Goal: Information Seeking & Learning: Learn about a topic

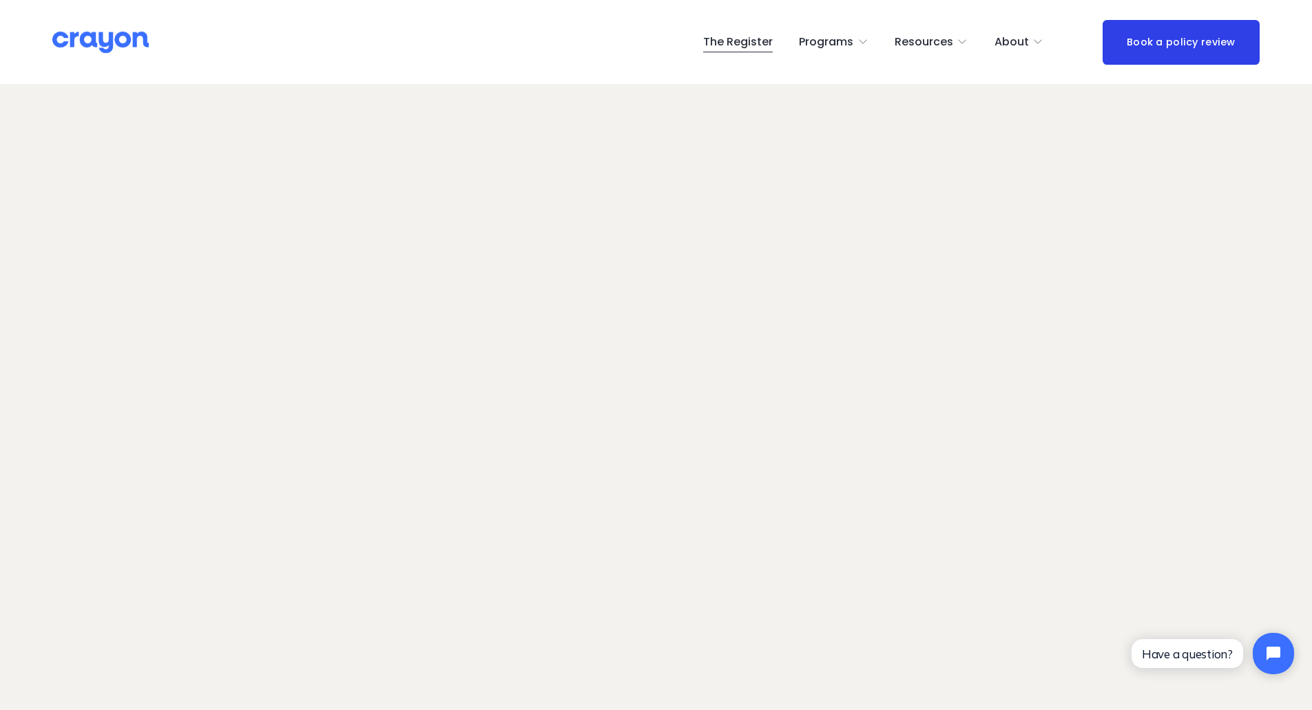
click at [0, 0] on span "Pulse: Annual Financial Health Check" at bounding box center [0, 0] width 0 height 0
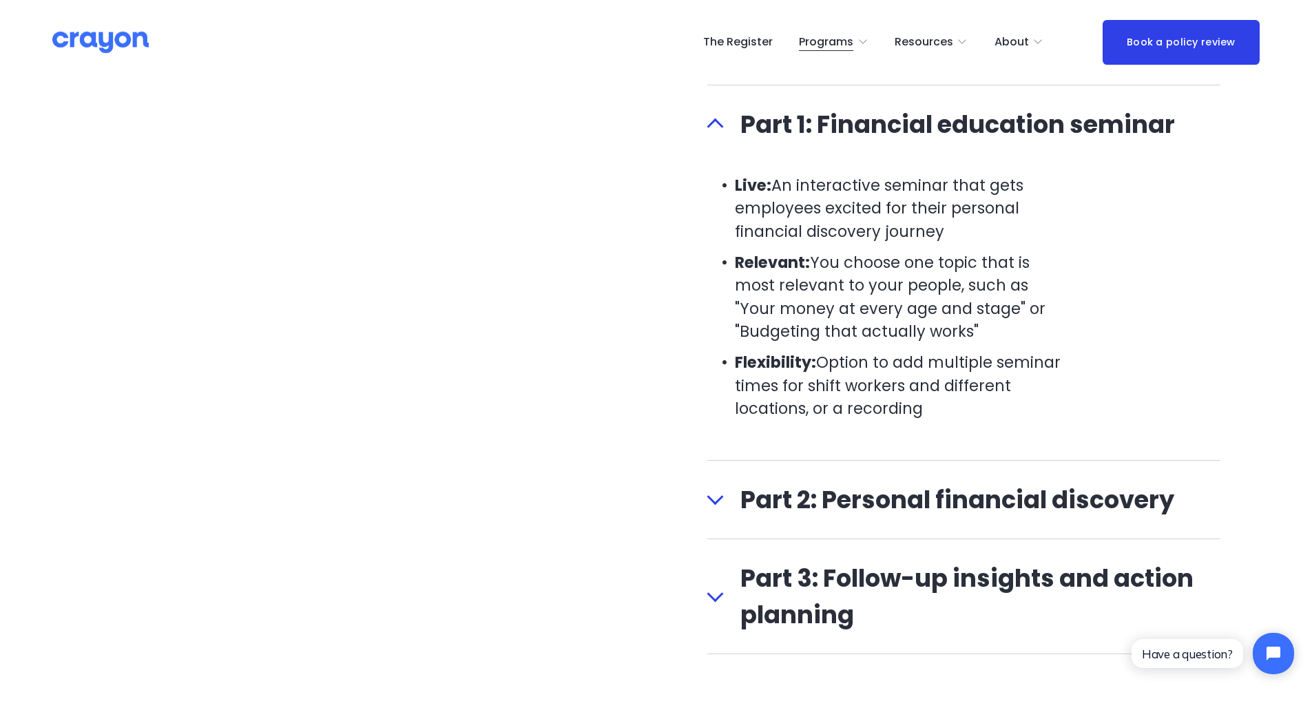
scroll to position [1677, 0]
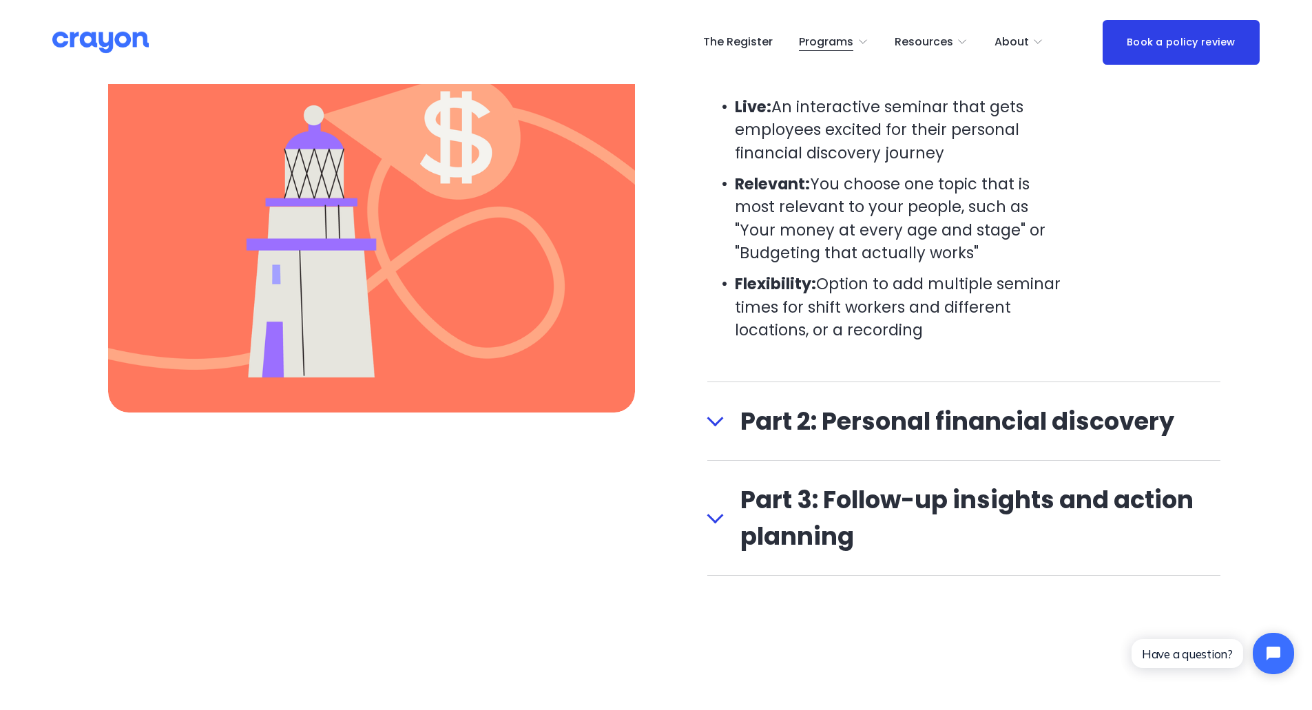
click at [924, 438] on span "Part 2: Personal financial discovery" at bounding box center [972, 421] width 497 height 37
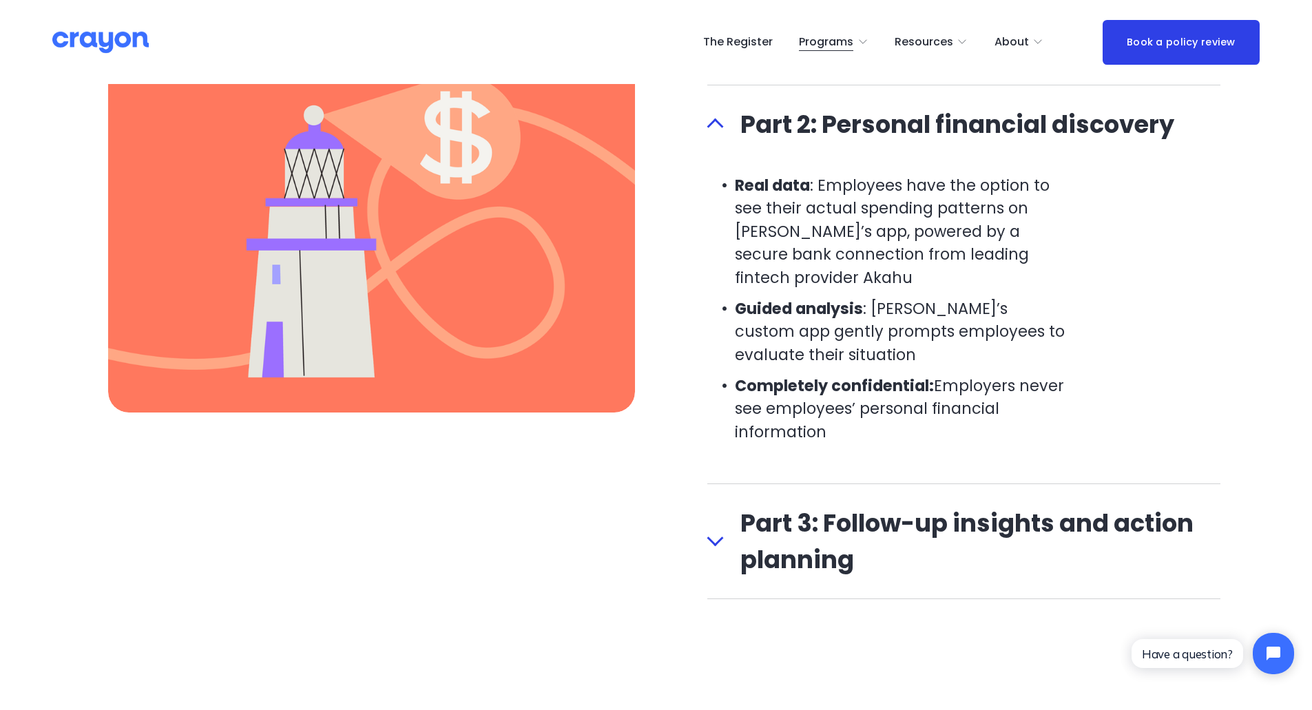
click at [891, 537] on span "Part 3: Follow-up insights and action planning" at bounding box center [972, 541] width 497 height 73
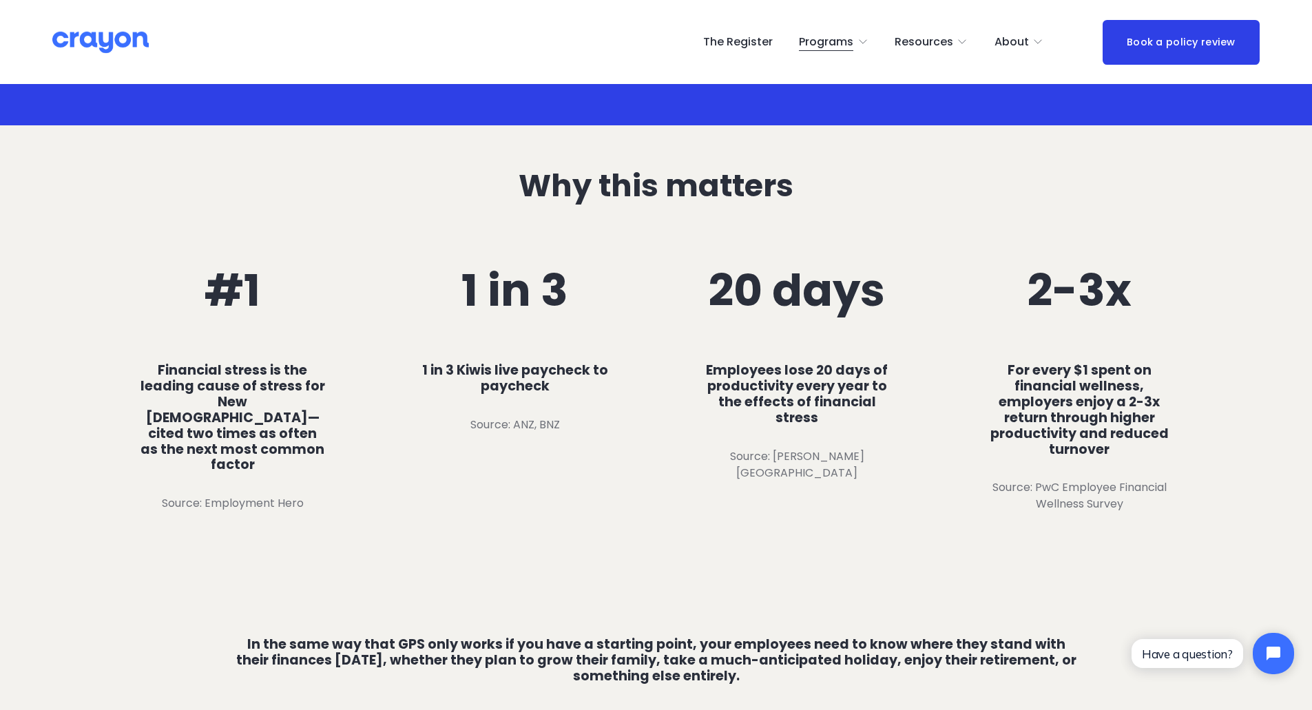
scroll to position [712, 0]
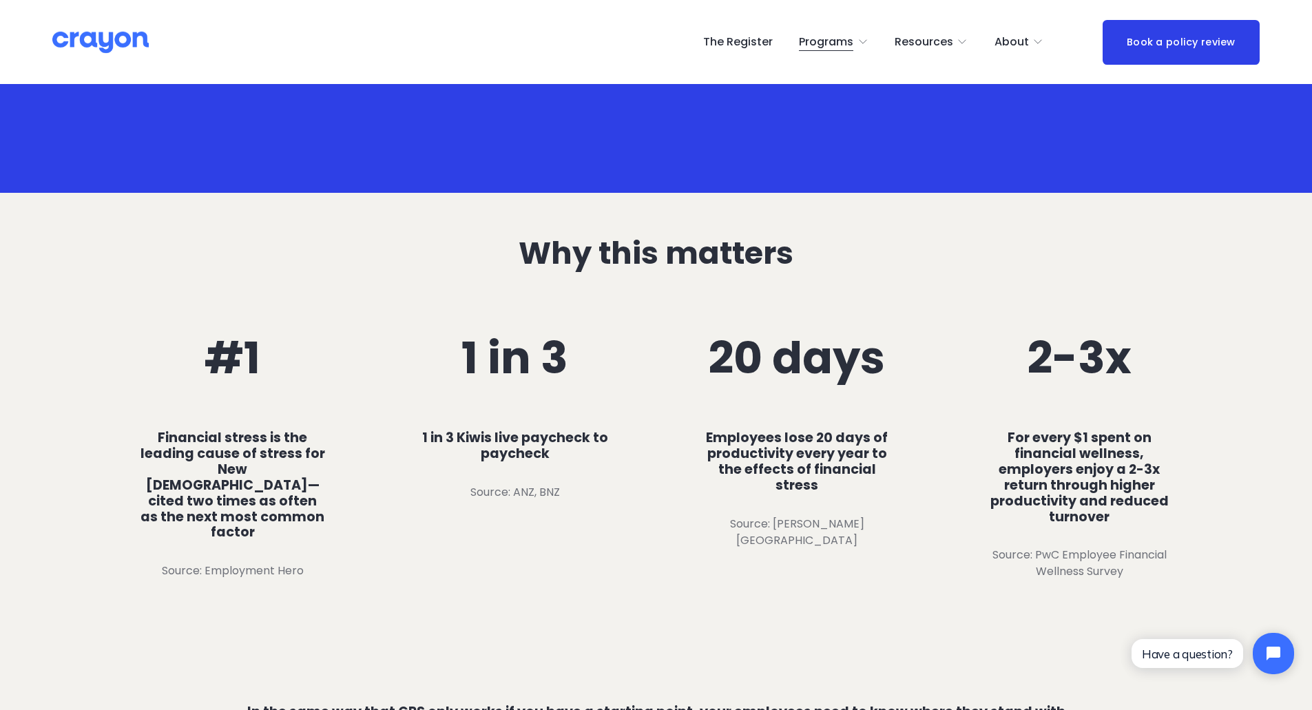
click at [0, 0] on span "Parent Hub" at bounding box center [0, 0] width 0 height 0
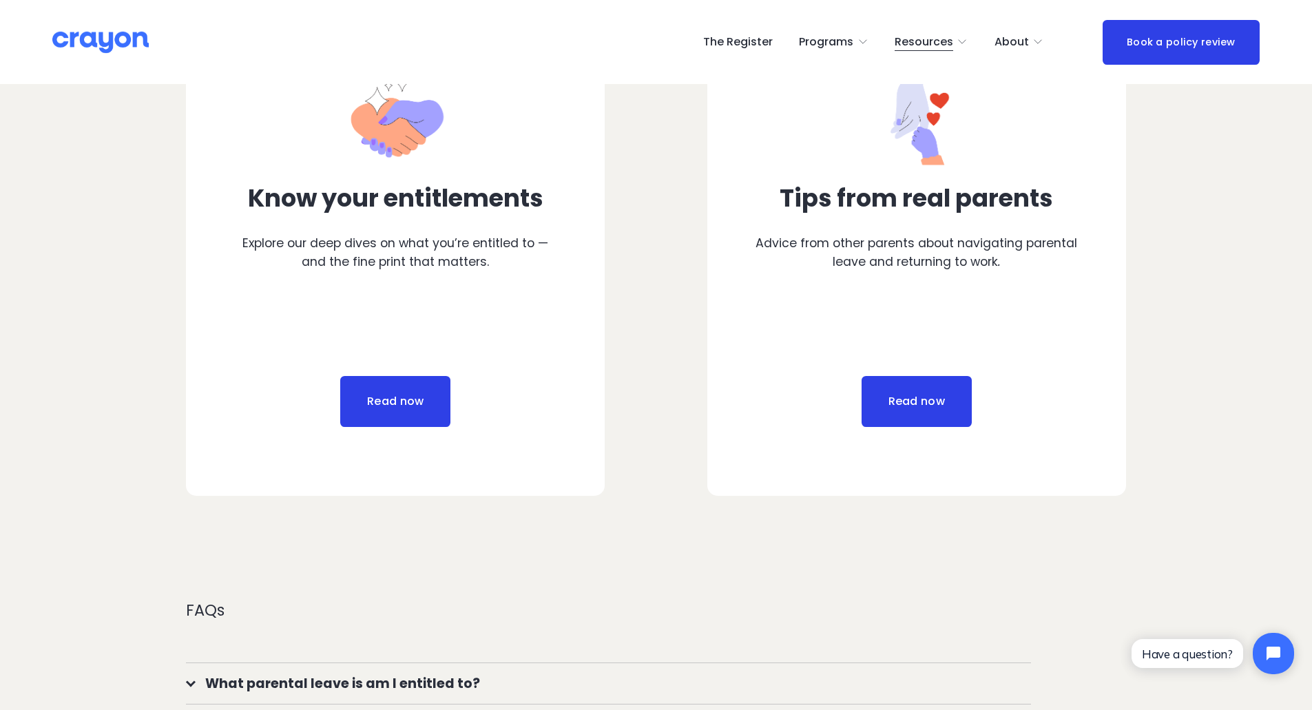
scroll to position [758, 0]
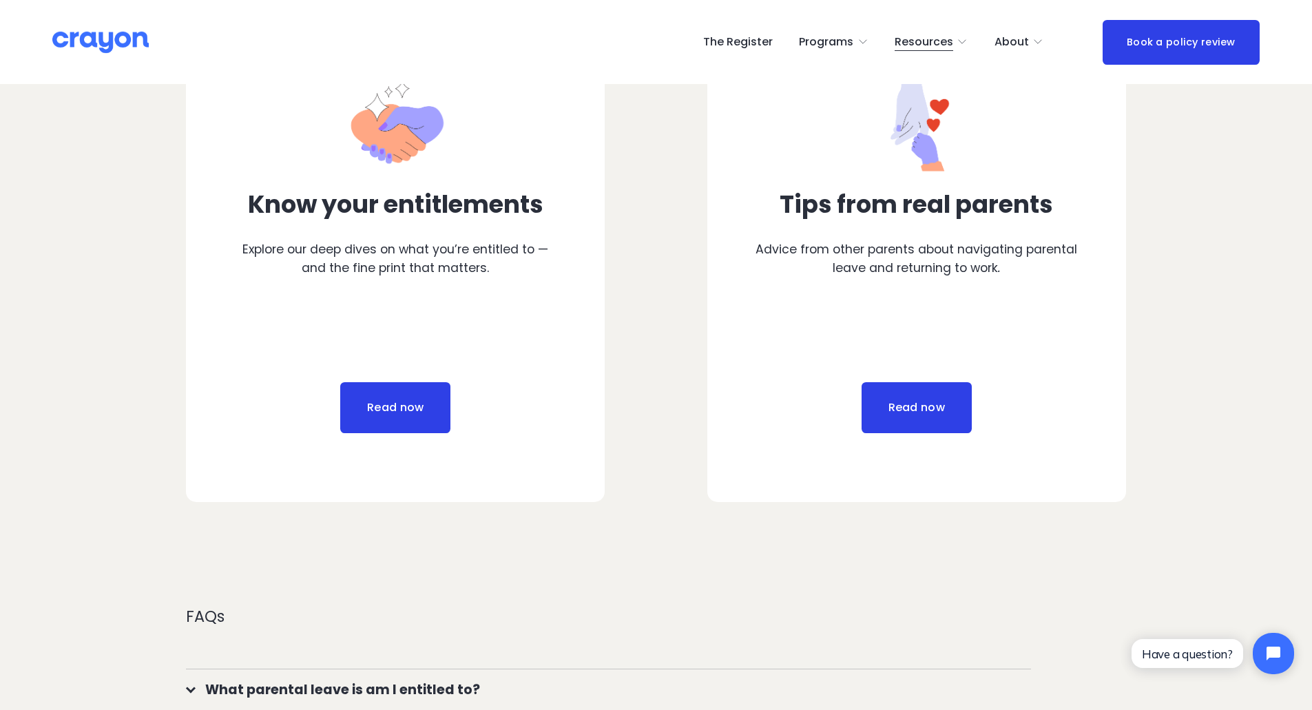
click at [343, 441] on div "Read now" at bounding box center [396, 426] width 324 height 88
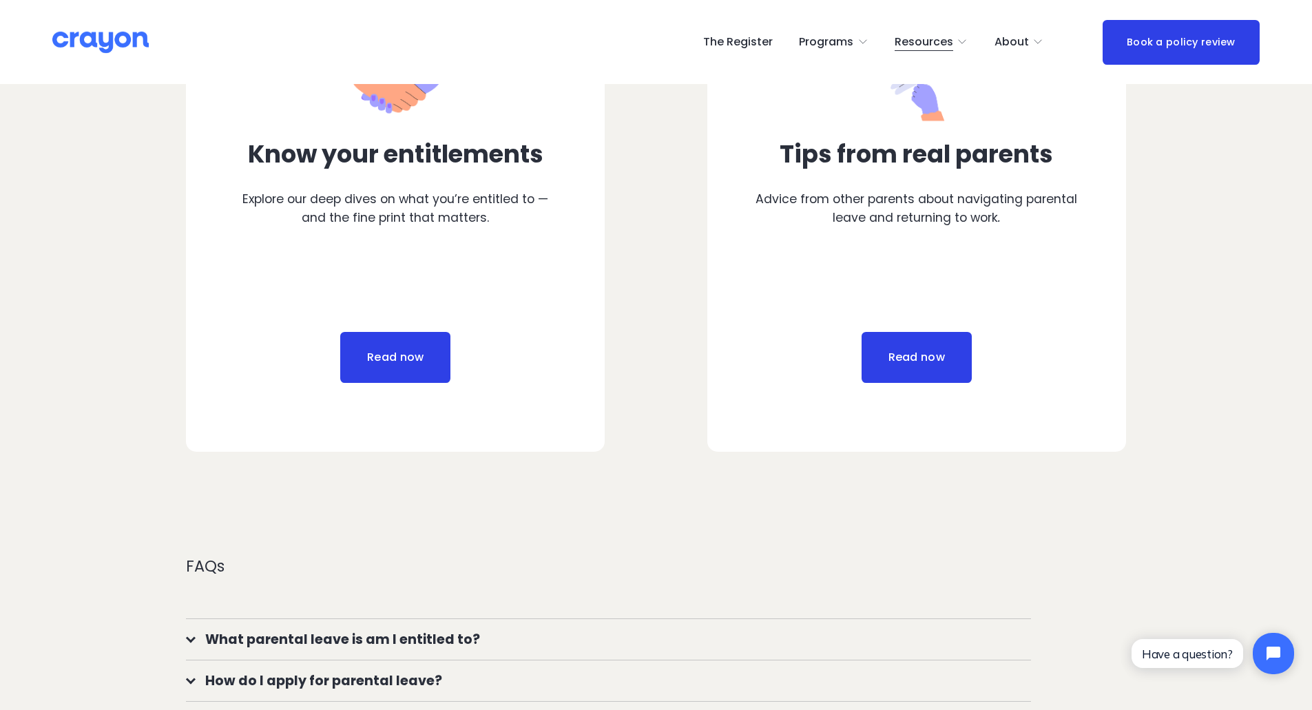
scroll to position [1033, 0]
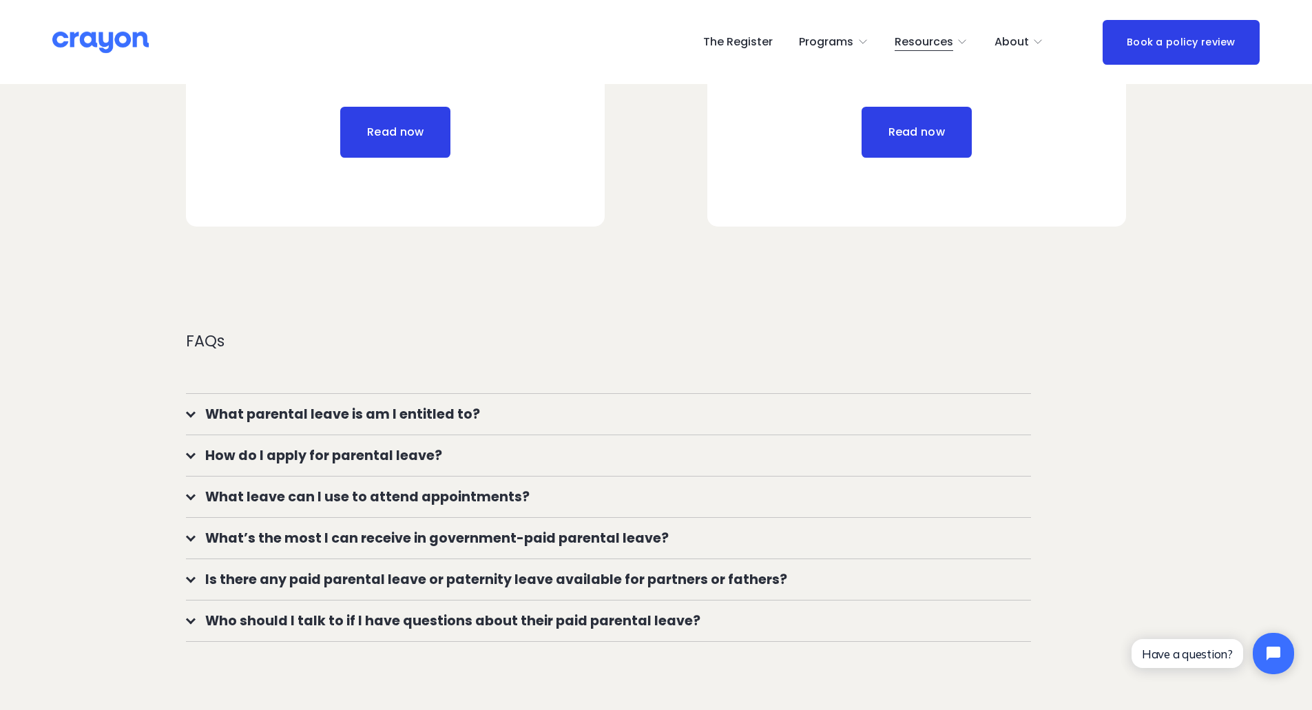
click at [484, 417] on span "What parental leave is am I entitled to?" at bounding box center [614, 414] width 836 height 20
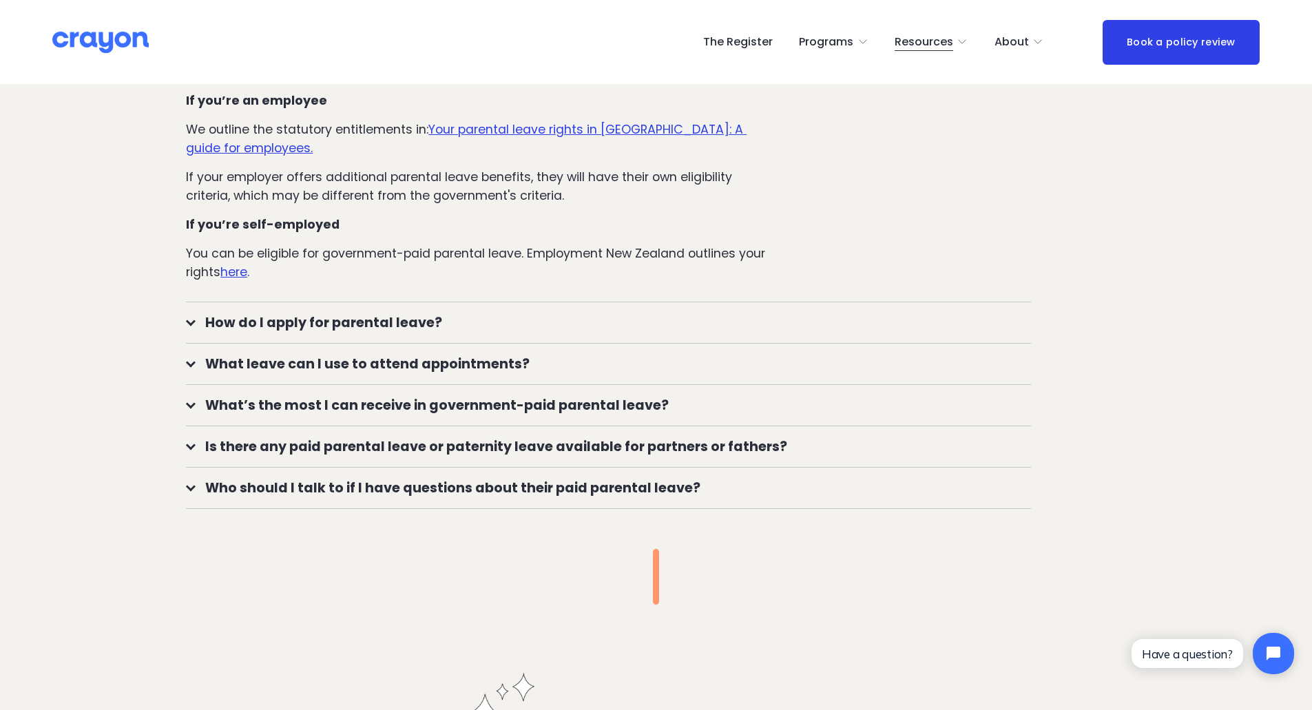
scroll to position [1378, 0]
click at [493, 362] on span "What leave can I use to attend appointments?" at bounding box center [614, 363] width 836 height 20
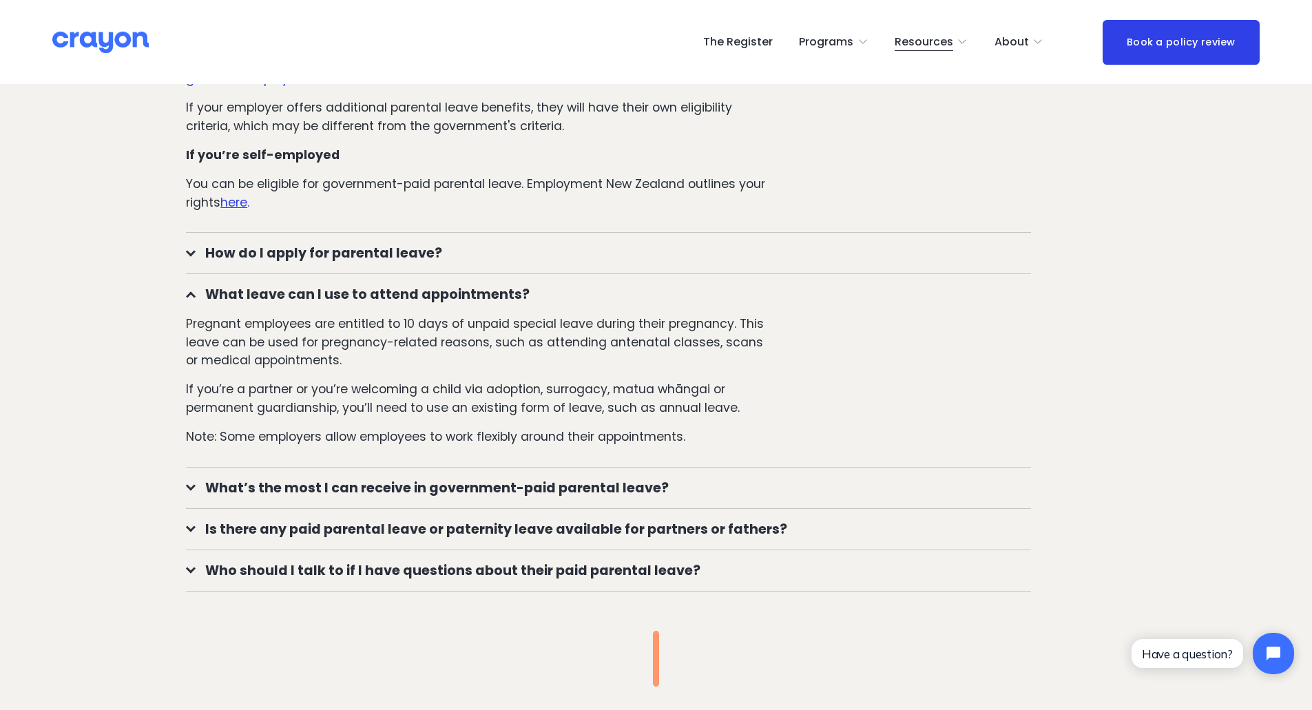
scroll to position [1447, 0]
click at [546, 471] on button "What’s the most I can receive in government-paid parental leave?" at bounding box center [608, 487] width 845 height 41
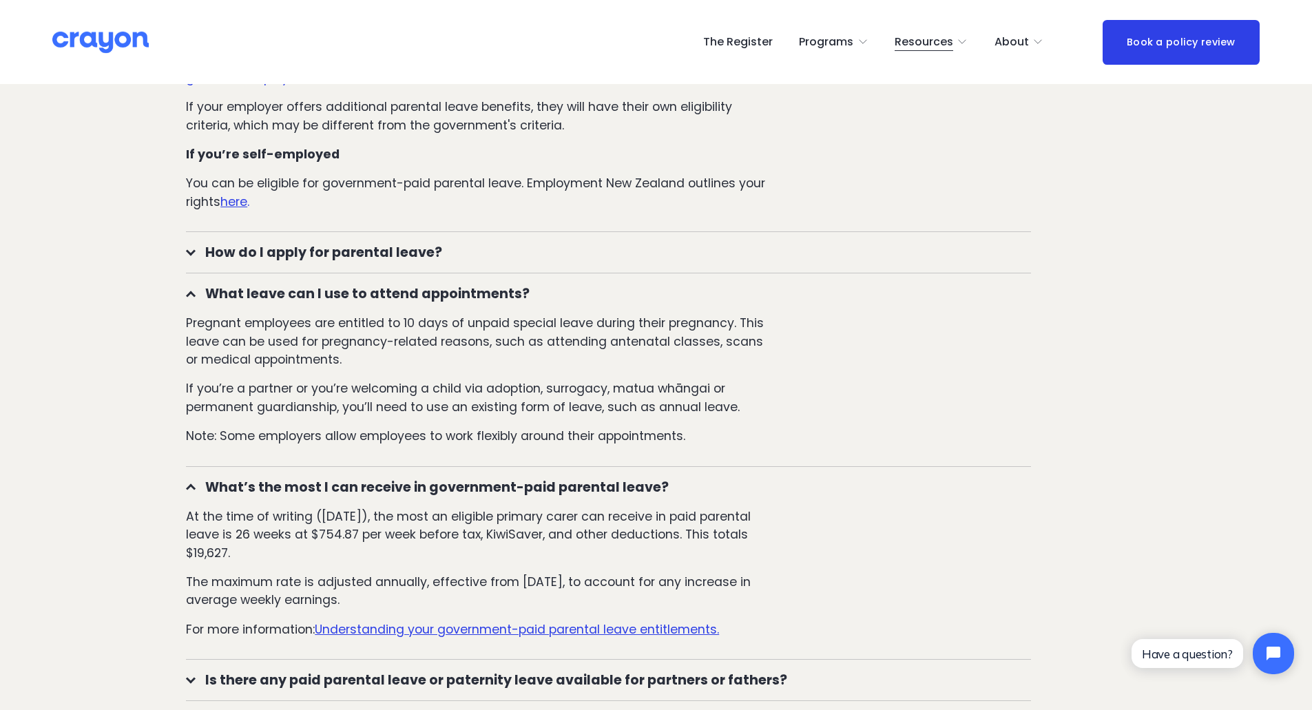
click at [537, 482] on span "What’s the most I can receive in government-paid parental leave?" at bounding box center [614, 487] width 836 height 20
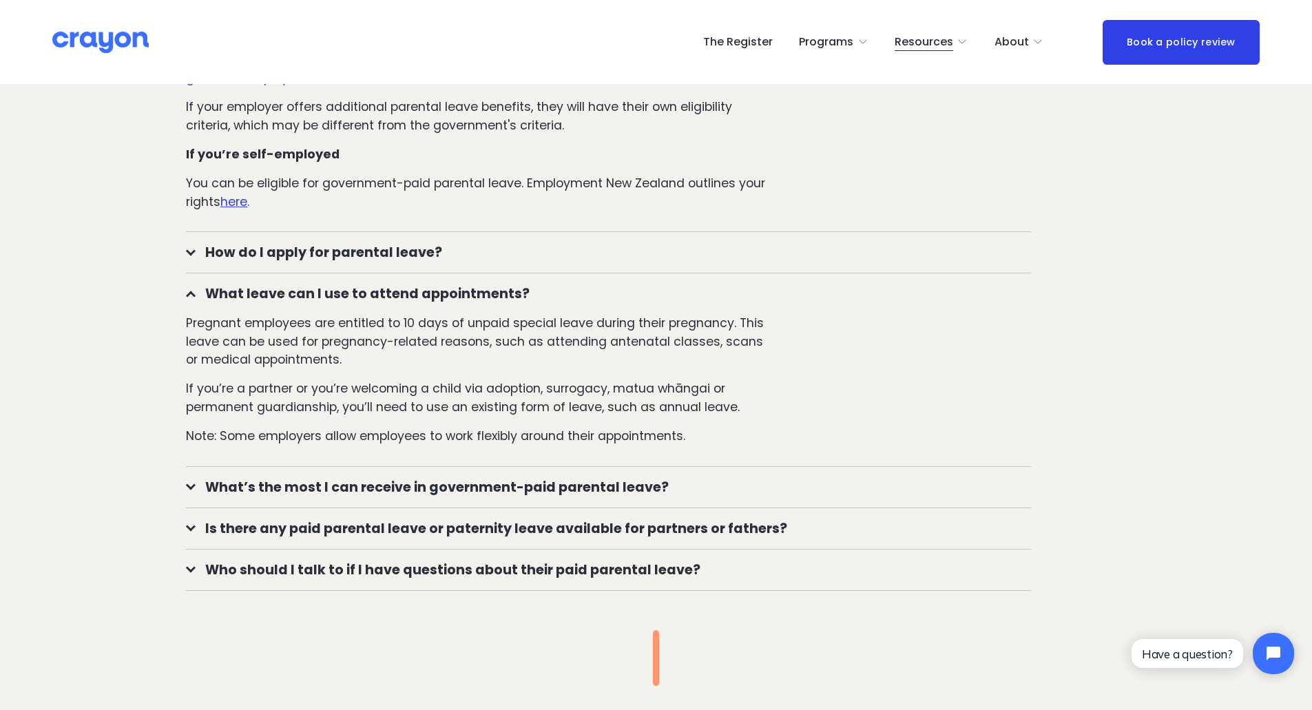
click at [527, 478] on span "What’s the most I can receive in government-paid parental leave?" at bounding box center [614, 487] width 836 height 20
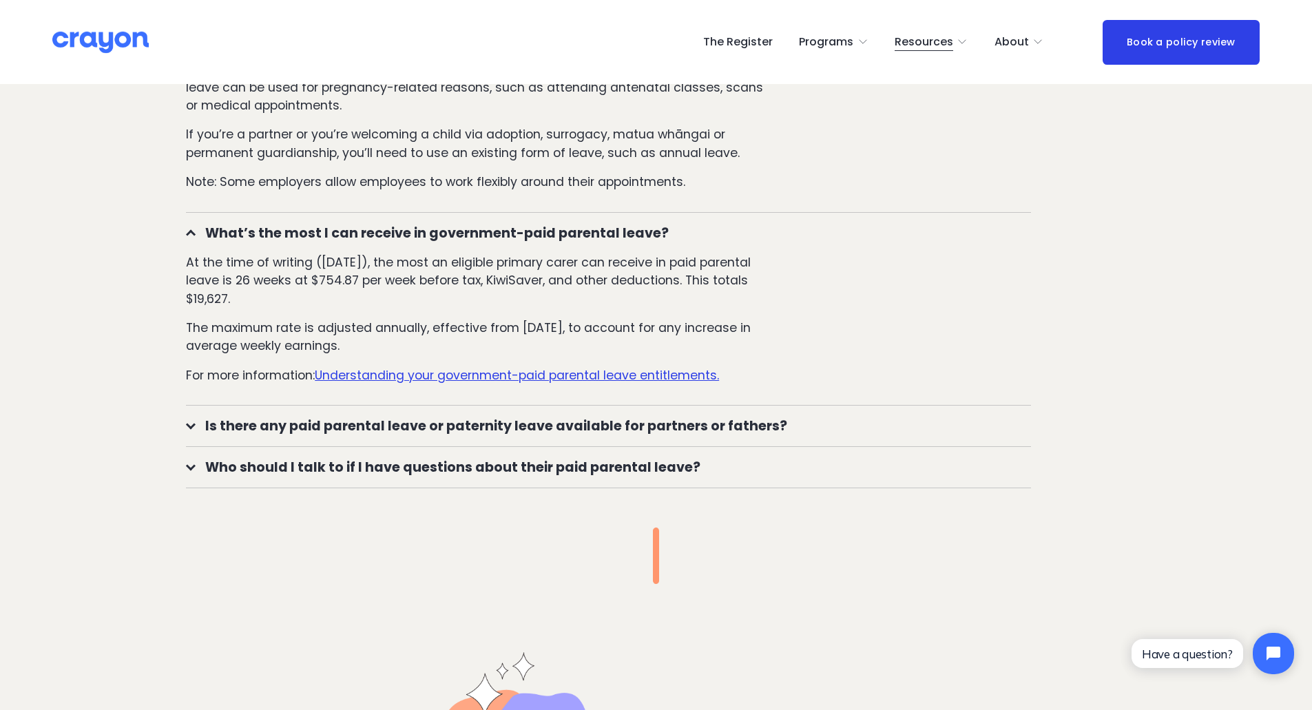
scroll to position [1722, 0]
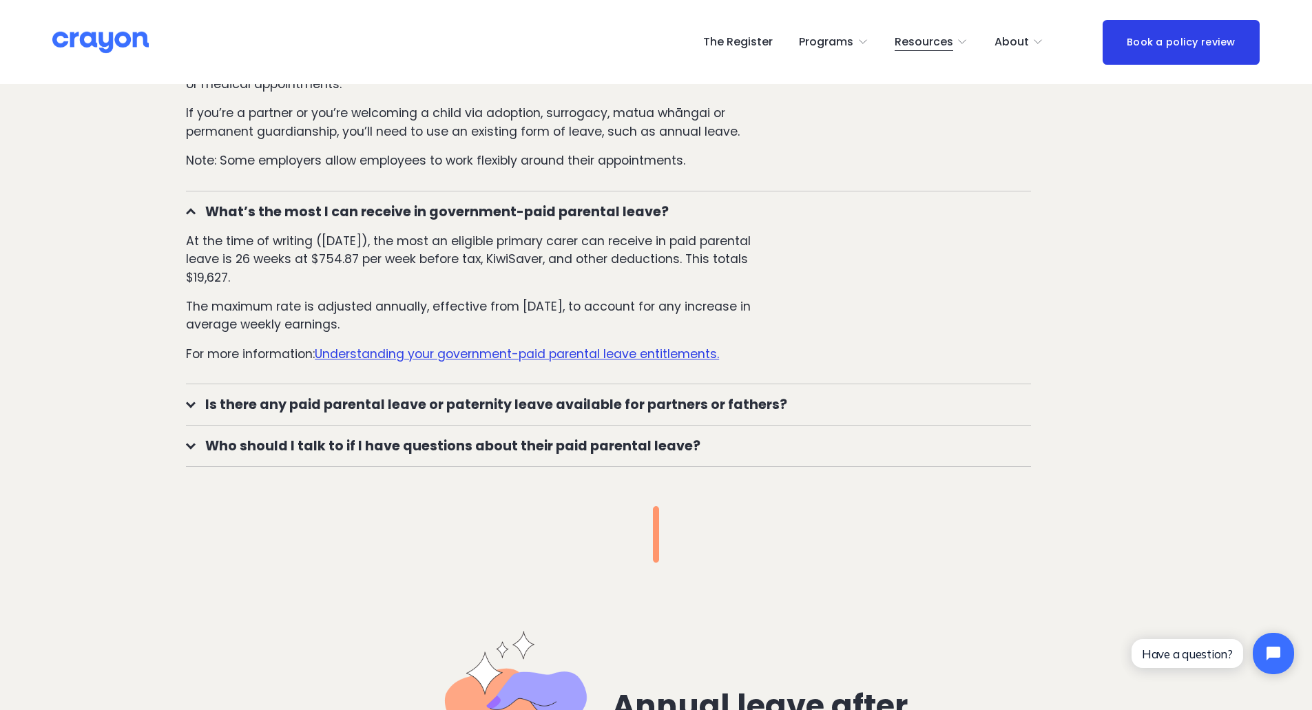
click at [306, 401] on span "Is there any paid parental leave or paternity leave available for partners or f…" at bounding box center [614, 405] width 836 height 20
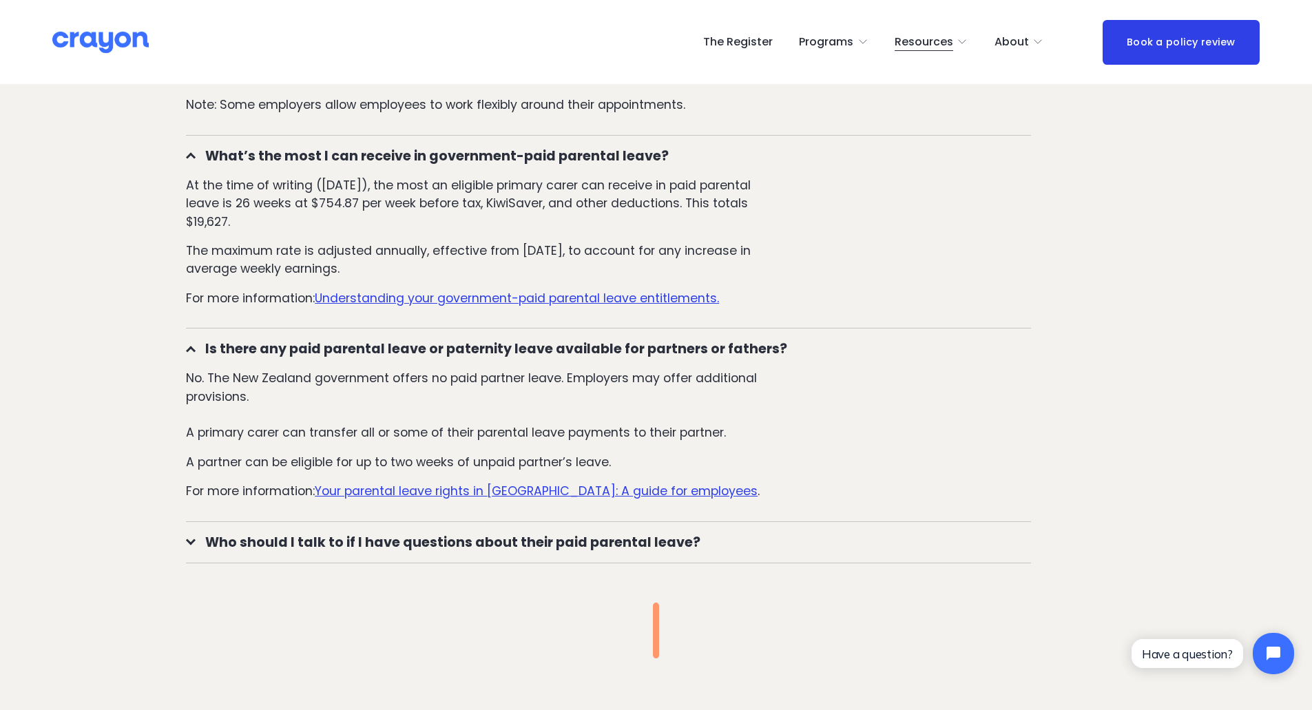
scroll to position [1929, 0]
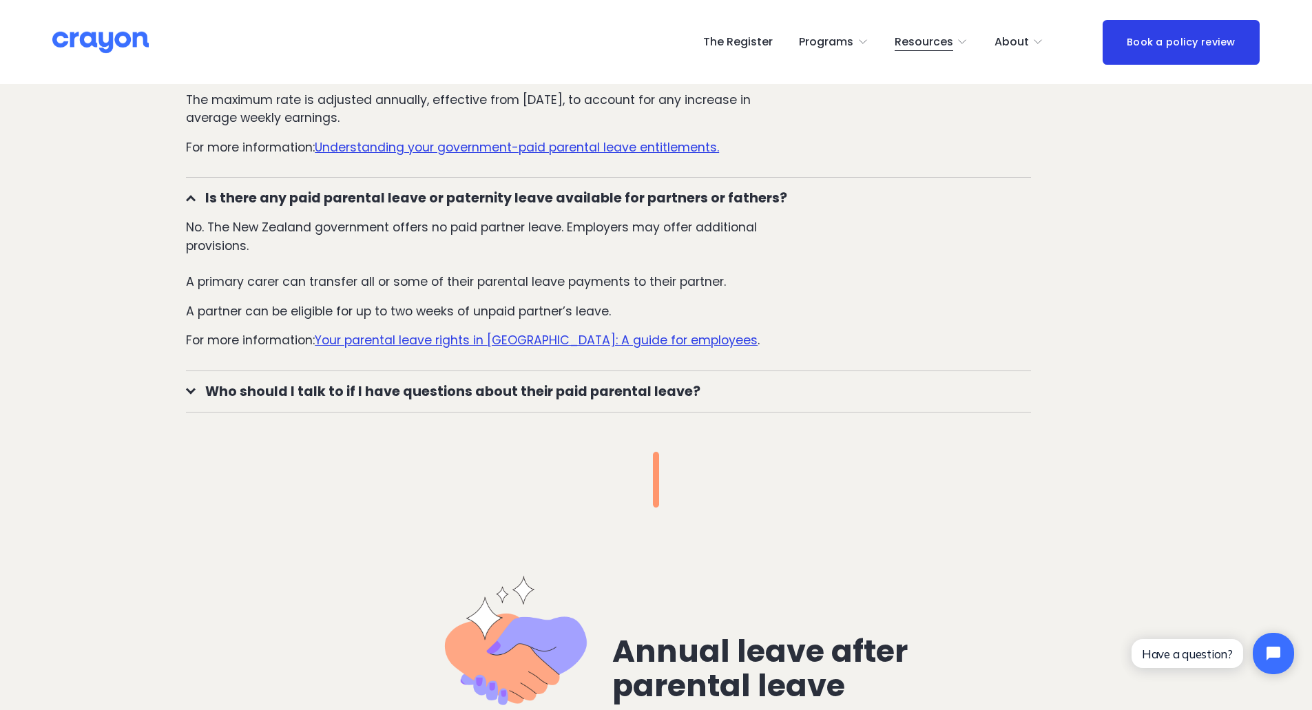
click at [262, 389] on span "Who should I talk to if I have questions about their paid parental leave?" at bounding box center [614, 392] width 836 height 20
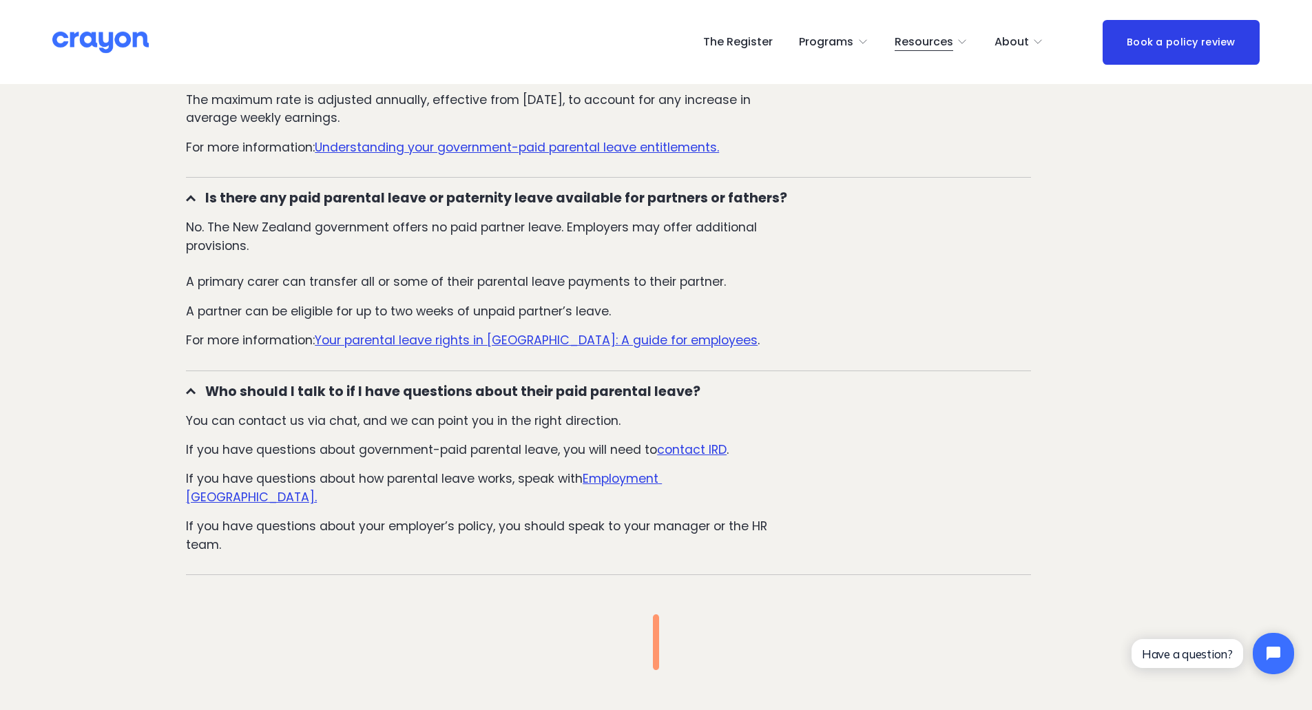
click at [262, 389] on span "Who should I talk to if I have questions about their paid parental leave?" at bounding box center [614, 392] width 836 height 20
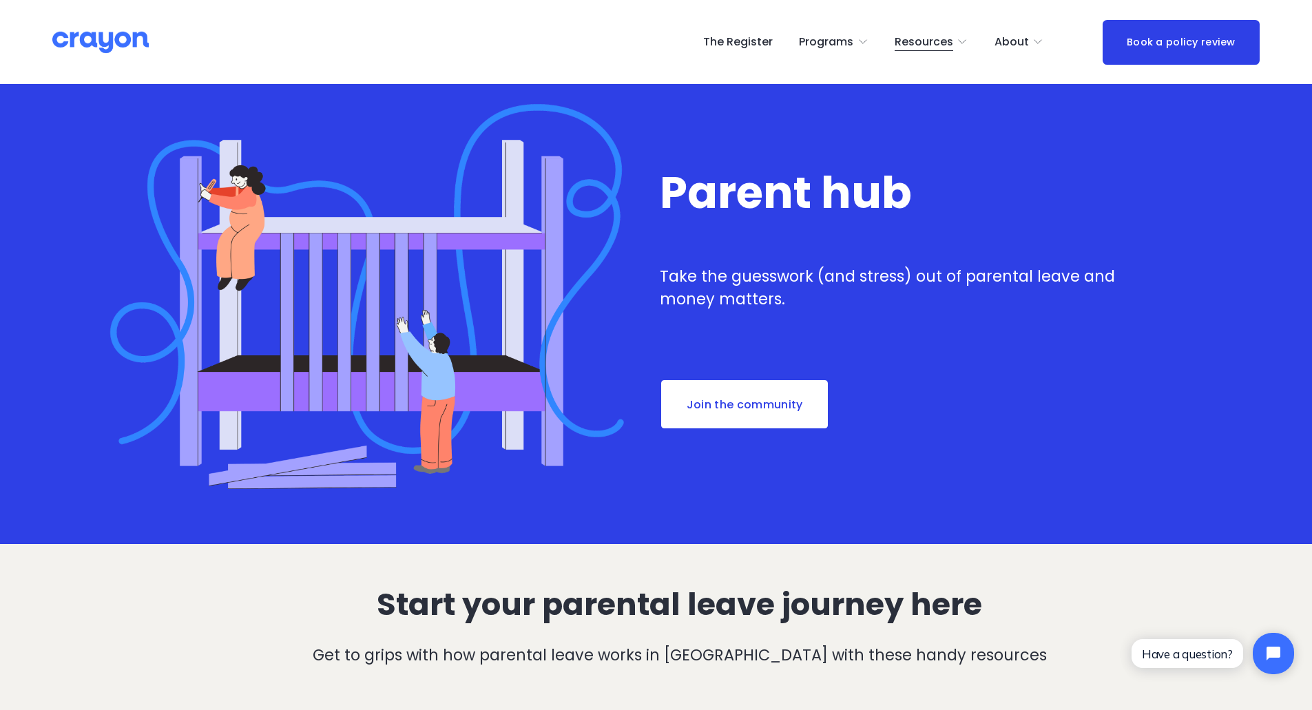
scroll to position [0, 0]
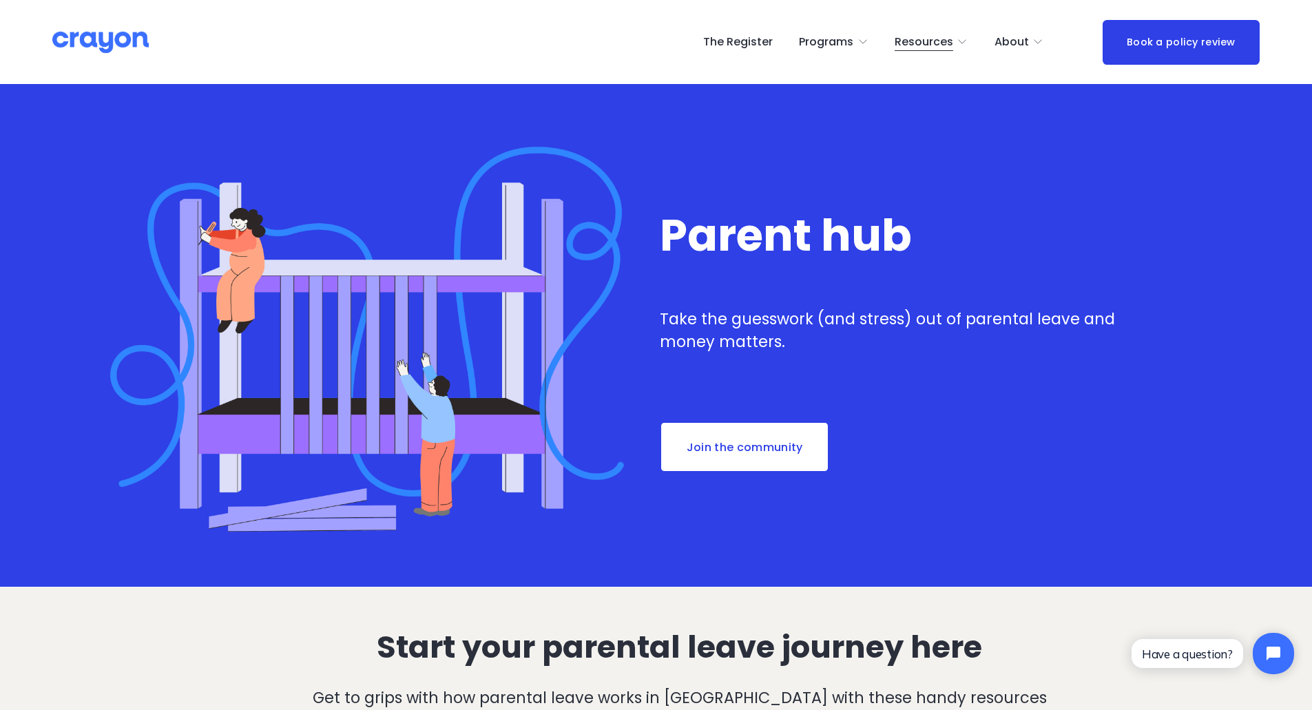
click at [745, 45] on link "The Register" at bounding box center [738, 42] width 70 height 22
